Goal: Navigation & Orientation: Find specific page/section

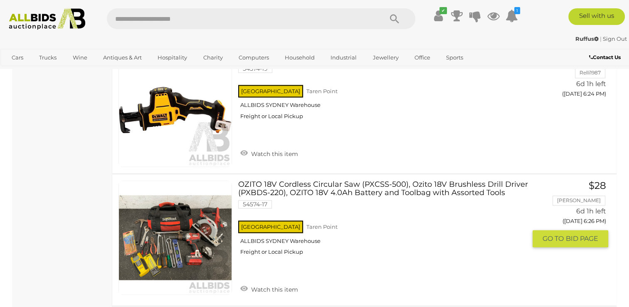
scroll to position [10523, 0]
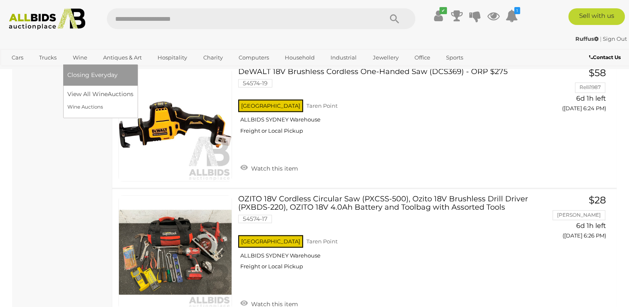
click at [90, 73] on span "Closing Everyday" at bounding box center [92, 74] width 50 height 7
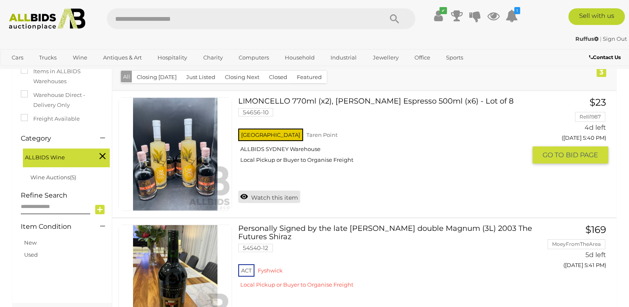
scroll to position [125, 0]
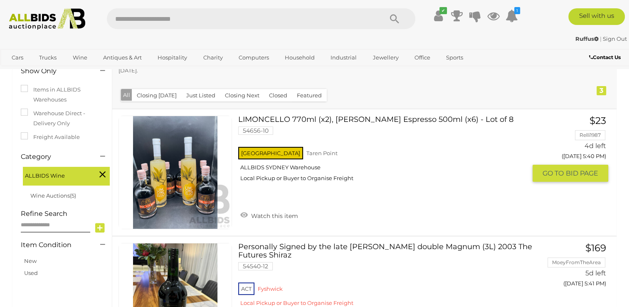
click at [175, 144] on link at bounding box center [176, 173] width 114 height 114
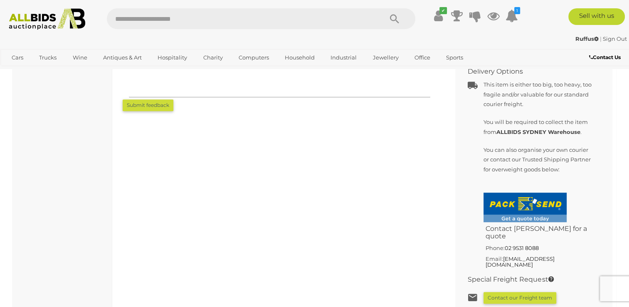
scroll to position [499, 0]
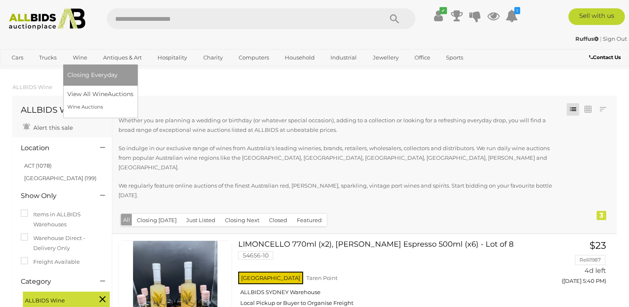
click at [78, 59] on link "Wine" at bounding box center [79, 58] width 25 height 14
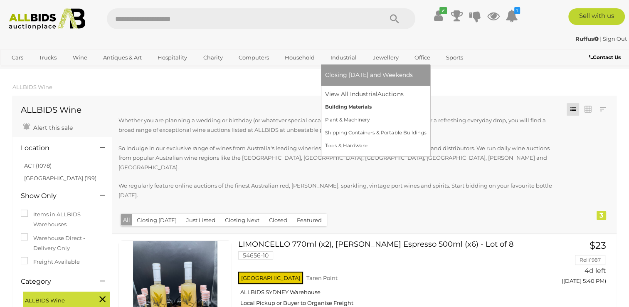
click at [343, 107] on link "Building Materials" at bounding box center [375, 107] width 101 height 13
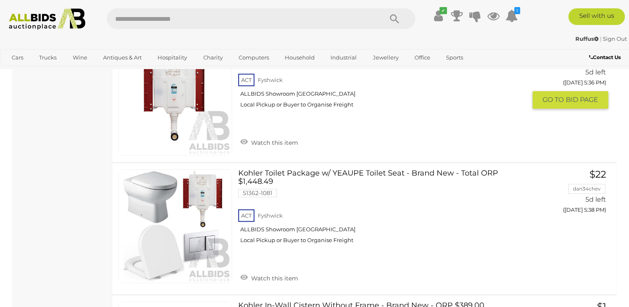
scroll to position [790, 0]
